Goal: Task Accomplishment & Management: Use online tool/utility

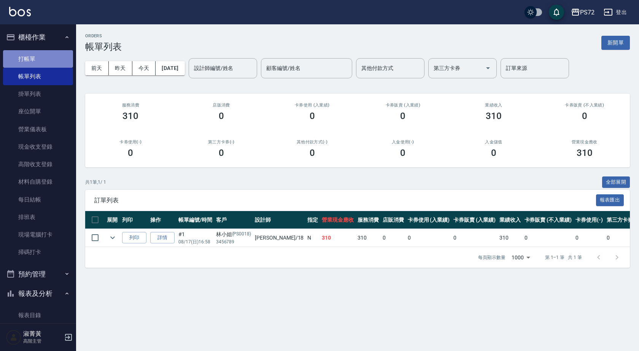
click at [53, 54] on link "打帳單" at bounding box center [38, 58] width 70 height 17
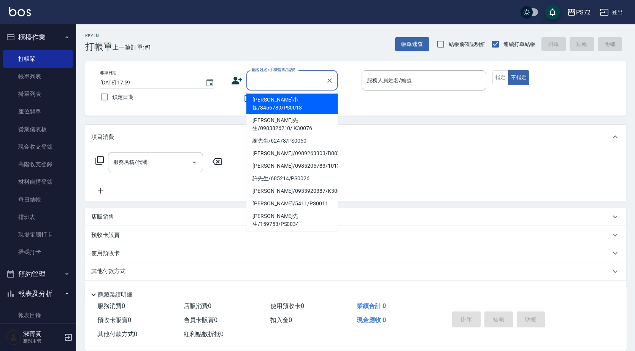
click at [312, 81] on input "顧客姓名/手機號碼/編號" at bounding box center [286, 80] width 73 height 13
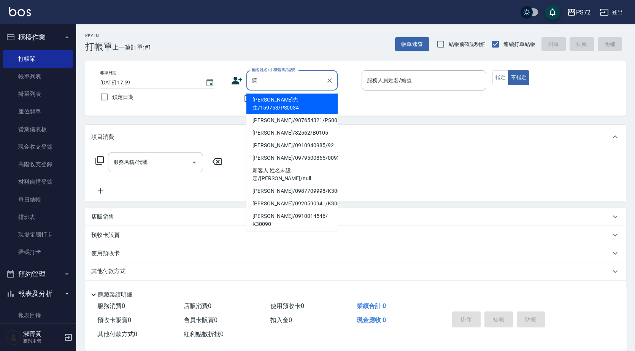
click at [281, 115] on li "[PERSON_NAME]/987654321/PS0017" at bounding box center [291, 120] width 91 height 13
type input "[PERSON_NAME]/987654321/PS0017"
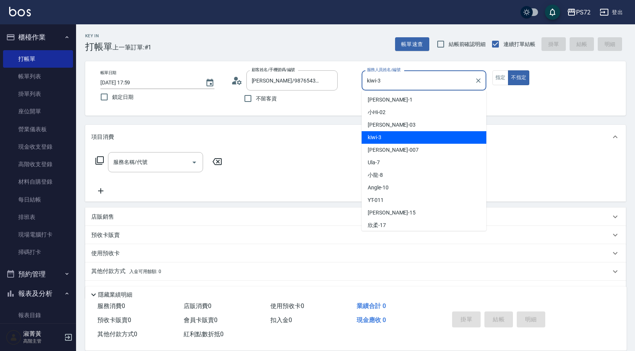
click at [397, 83] on input "kiwi-3" at bounding box center [418, 80] width 106 height 13
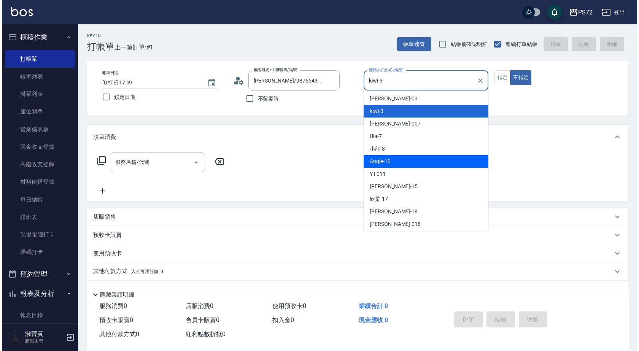
scroll to position [38, 0]
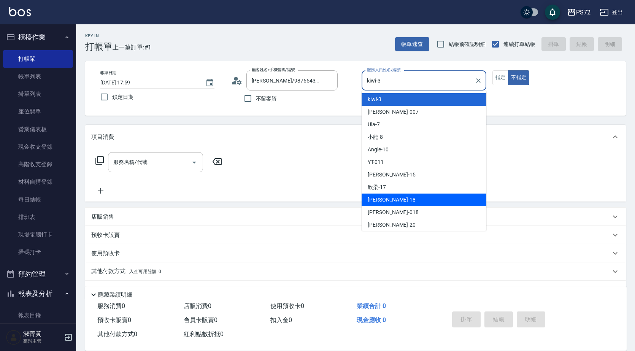
click at [394, 198] on div "[PERSON_NAME] -18" at bounding box center [424, 200] width 125 height 13
type input "[PERSON_NAME]-18"
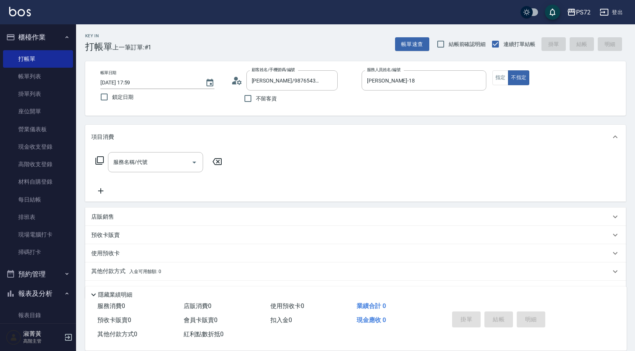
click at [160, 151] on div "服務名稱/代號 服務名稱/代號" at bounding box center [355, 175] width 541 height 52
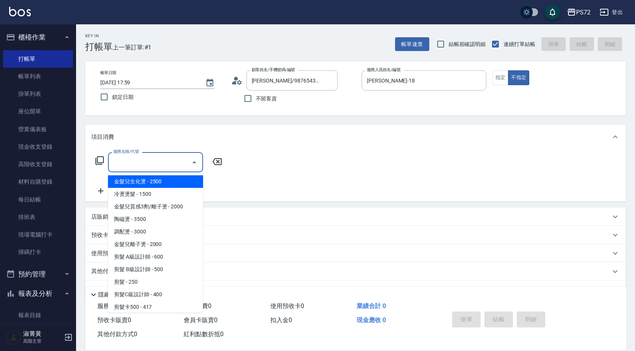
click at [168, 165] on input "服務名稱/代號" at bounding box center [149, 161] width 77 height 13
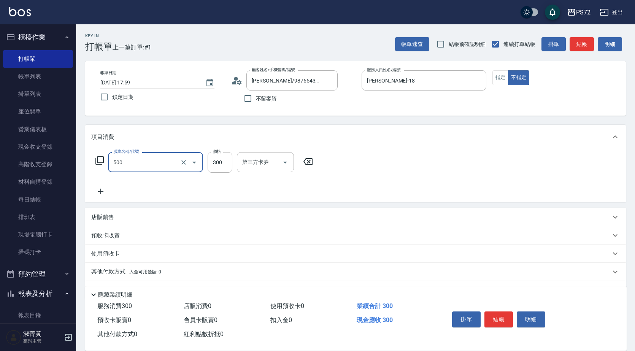
type input "洗髮(A級)(500)"
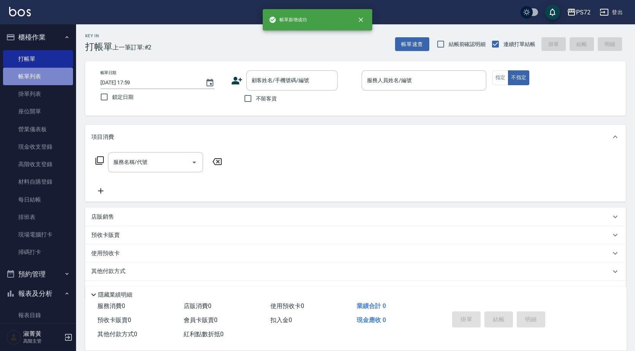
click at [55, 78] on link "帳單列表" at bounding box center [38, 76] width 70 height 17
